Goal: Information Seeking & Learning: Learn about a topic

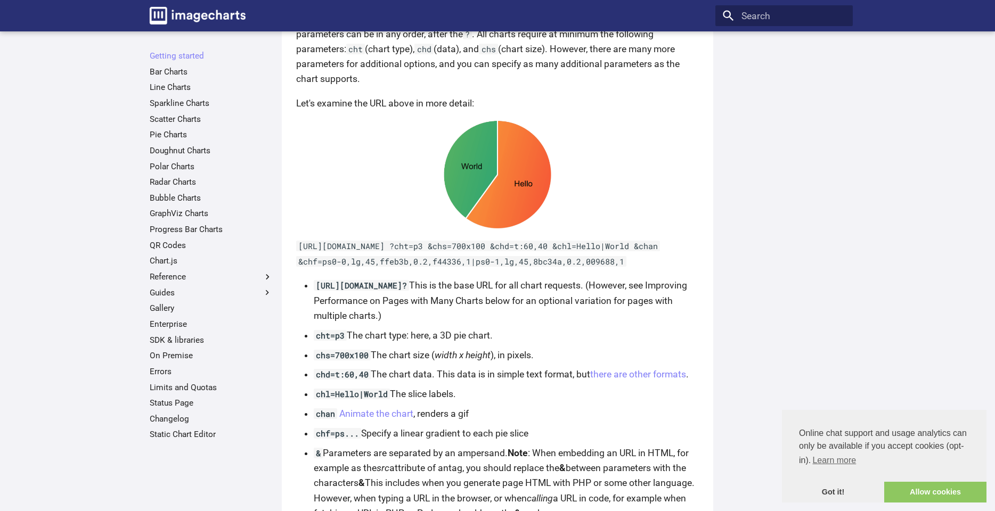
scroll to position [723, 0]
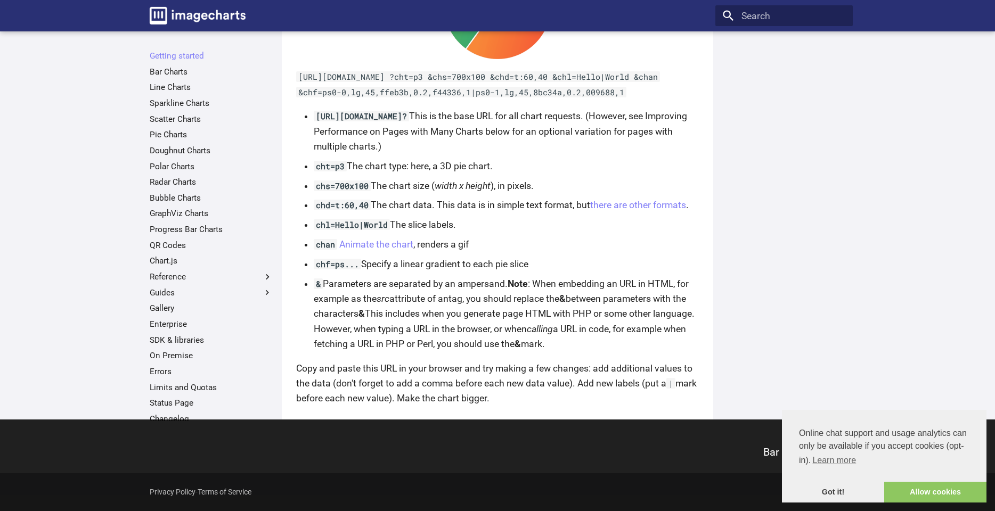
drag, startPoint x: 658, startPoint y: 104, endPoint x: 298, endPoint y: 93, distance: 360.2
click at [298, 93] on p "https://image-charts.com/chart ?cht=p3 &chs=700x100 &chd=t:60,40 &chl=Hello|Wor…" at bounding box center [497, 84] width 403 height 30
copy code "https://image-charts.com/chart ?cht=p3 &chs=700x100 &chd=t:60,40 &chl=Hello|Wor…"
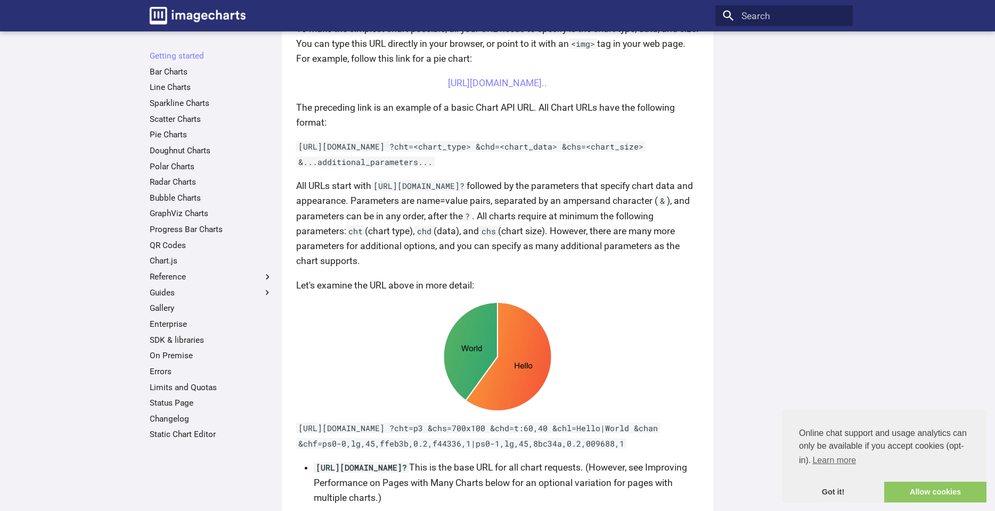
scroll to position [0, 0]
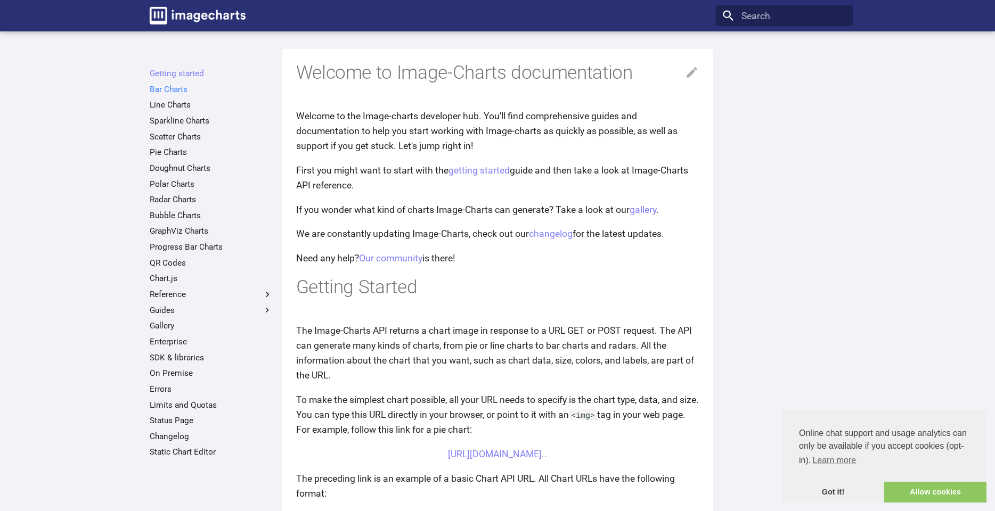
click at [174, 89] on link "Bar Charts" at bounding box center [211, 89] width 123 height 11
click at [178, 265] on link "QR Codes" at bounding box center [211, 263] width 123 height 11
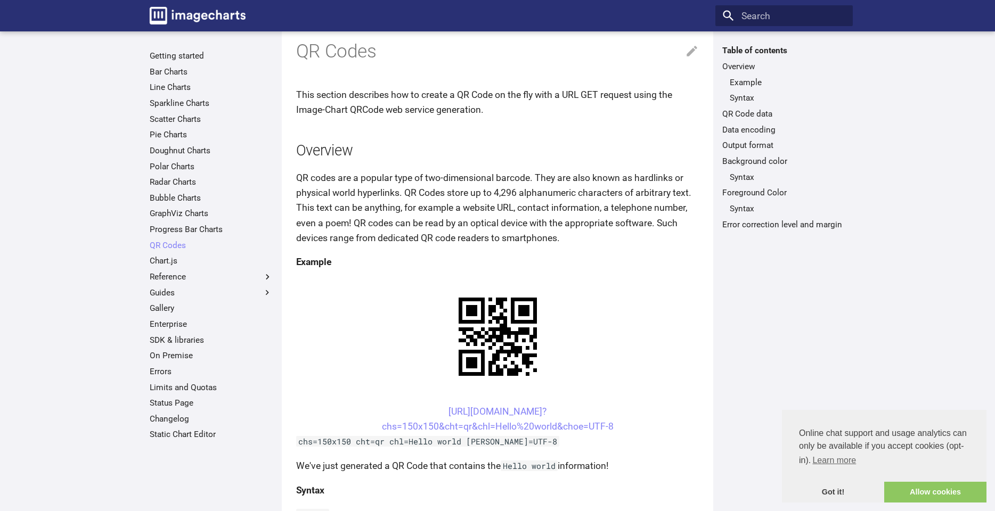
scroll to position [72, 0]
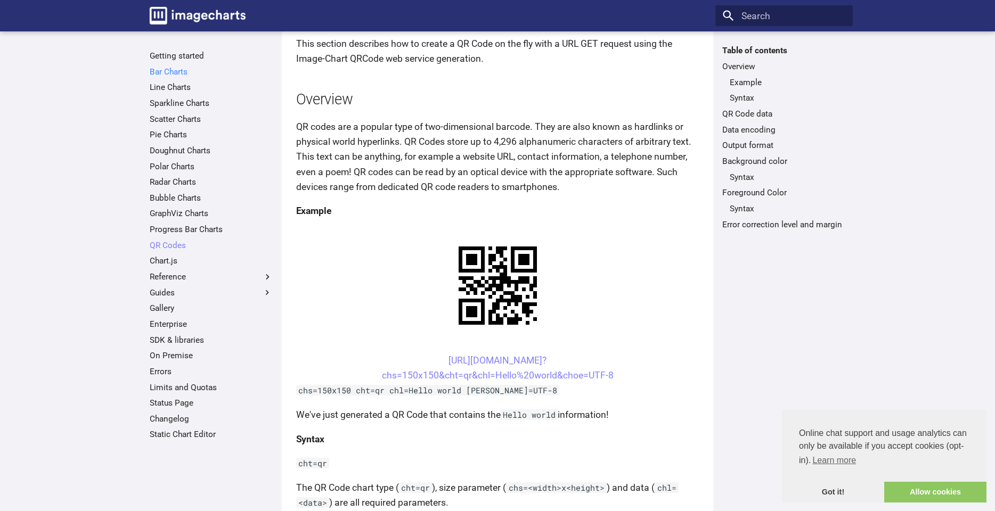
click at [179, 75] on link "Bar Charts" at bounding box center [211, 72] width 123 height 11
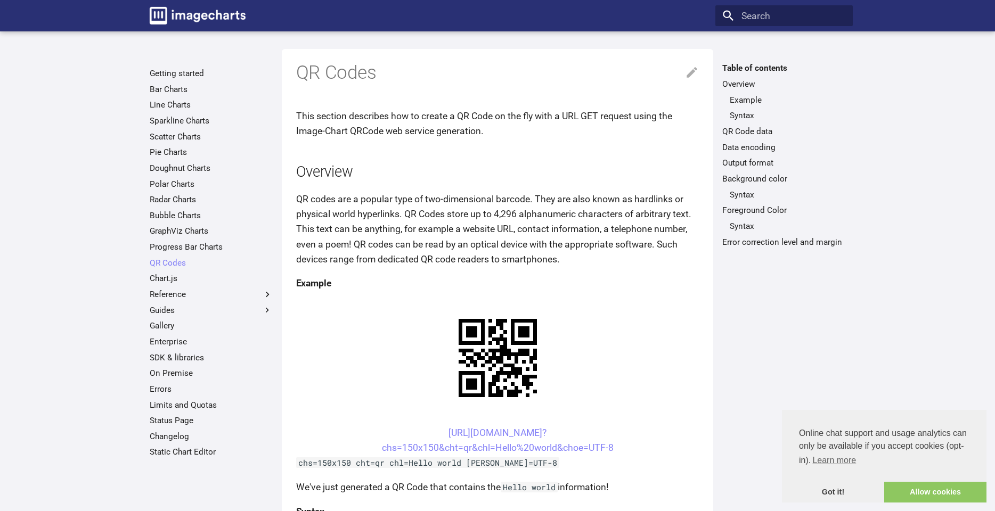
click at [171, 97] on ul "Getting started Bar Charts Line Charts Sparkline Charts Scatter Charts Pie Char…" at bounding box center [210, 262] width 137 height 389
click at [171, 93] on link "Bar Charts" at bounding box center [211, 89] width 123 height 11
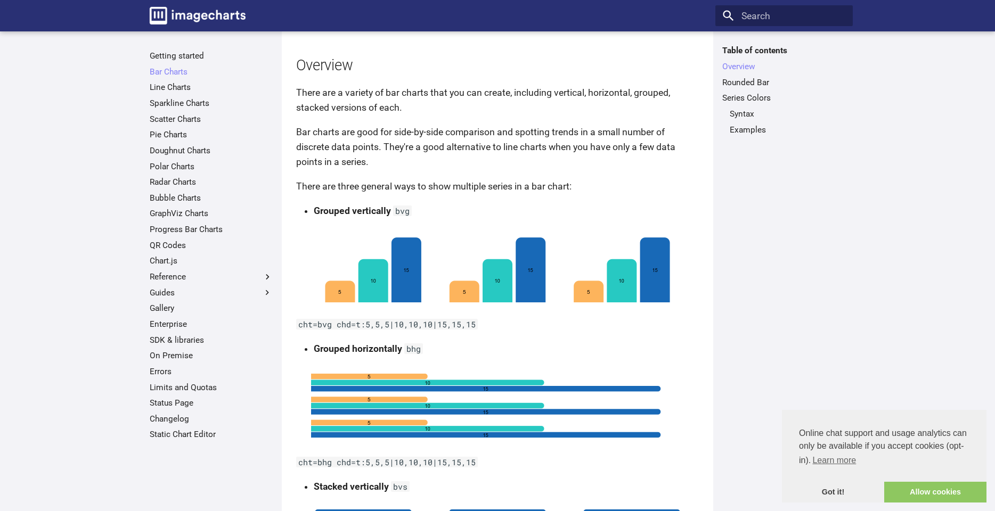
scroll to position [149, 0]
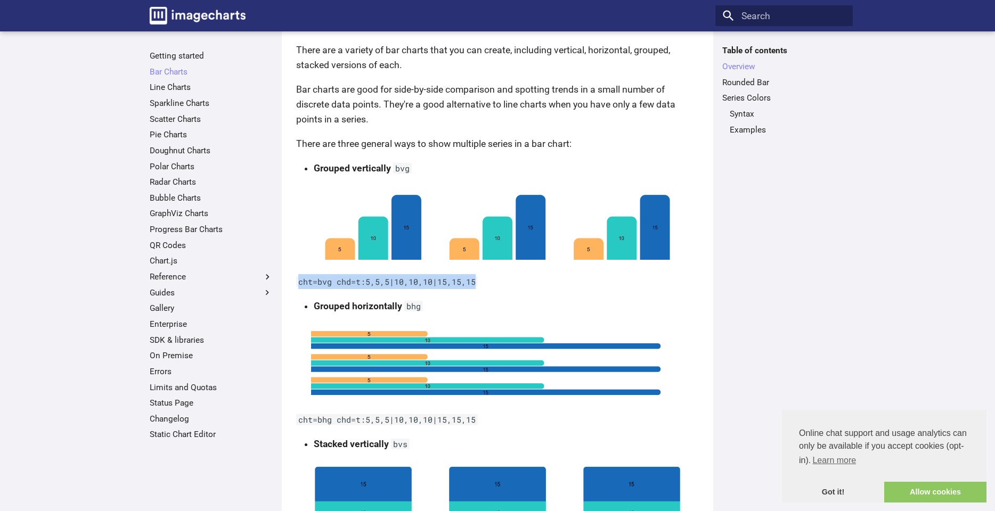
drag, startPoint x: 485, startPoint y: 282, endPoint x: 294, endPoint y: 272, distance: 191.5
copy code "cht=bvg chd=t:5,5,5|10,10,10|15,15,15"
click at [187, 277] on label "Reference" at bounding box center [211, 277] width 123 height 11
click at [0, 0] on input "Reference" at bounding box center [0, 0] width 0 height 0
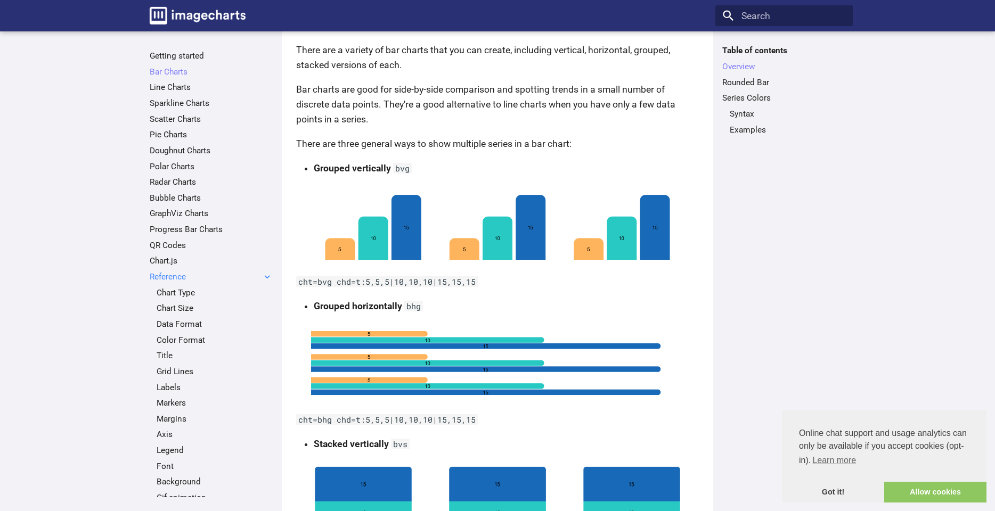
click at [187, 277] on label "Reference" at bounding box center [211, 277] width 123 height 11
click at [0, 0] on input "Reference" at bounding box center [0, 0] width 0 height 0
click at [176, 311] on link "Gallery" at bounding box center [211, 308] width 123 height 11
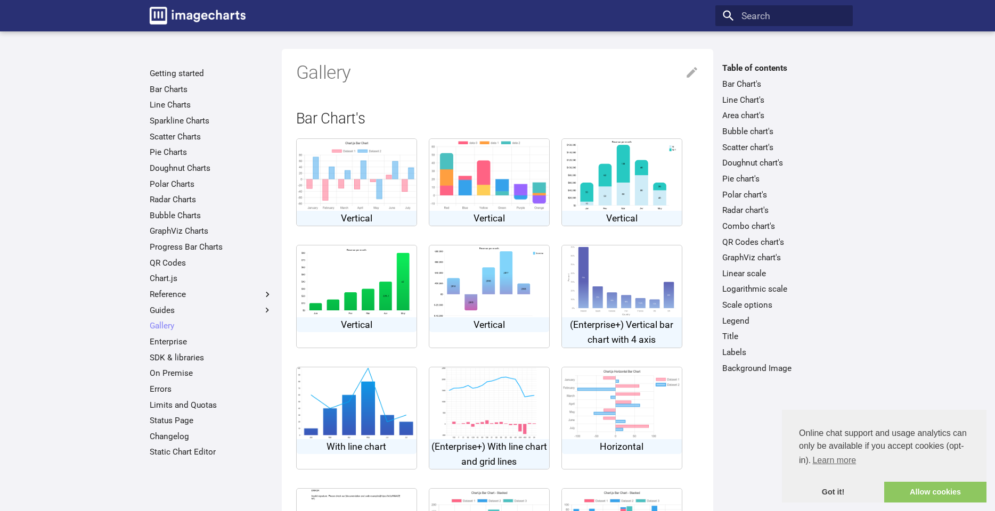
click at [382, 324] on p "Vertical" at bounding box center [357, 324] width 120 height 15
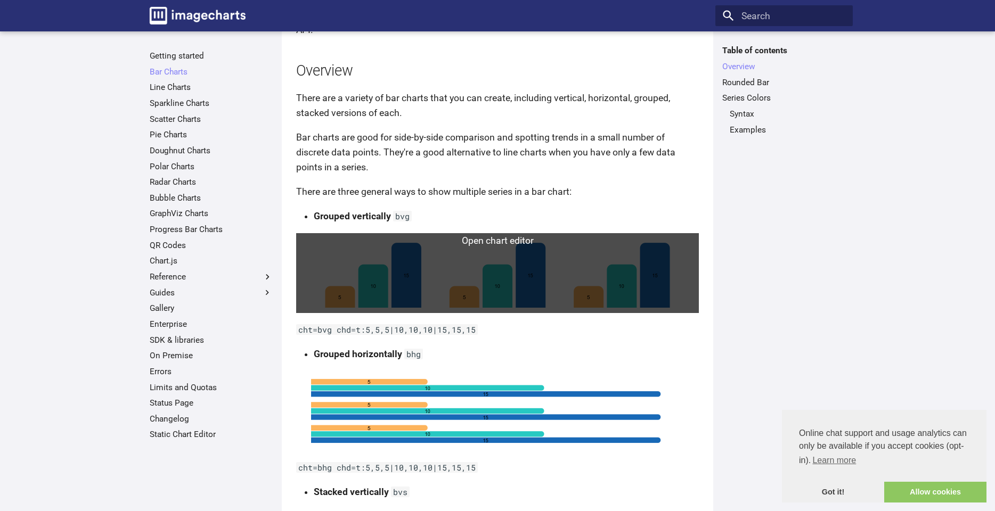
scroll to position [174, 0]
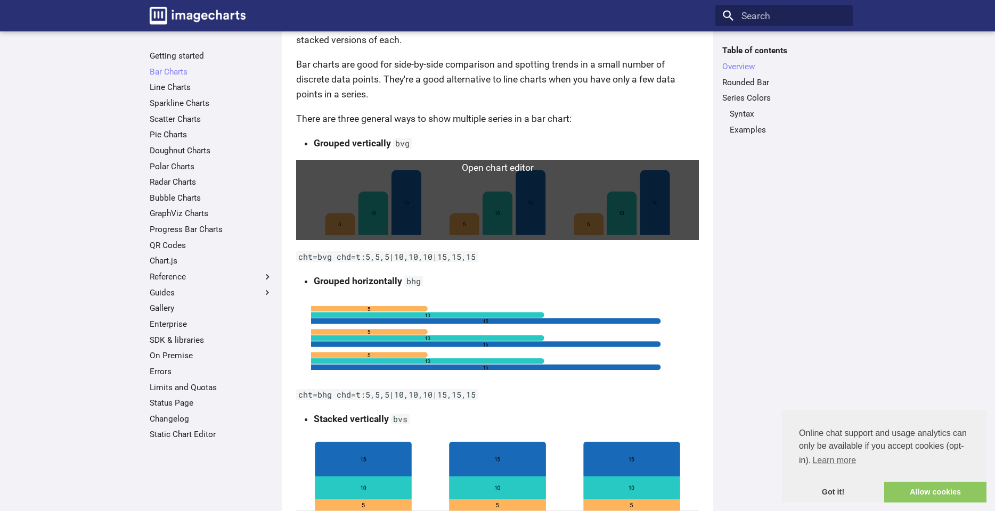
click at [400, 185] on link at bounding box center [497, 200] width 403 height 80
